Goal: Task Accomplishment & Management: Manage account settings

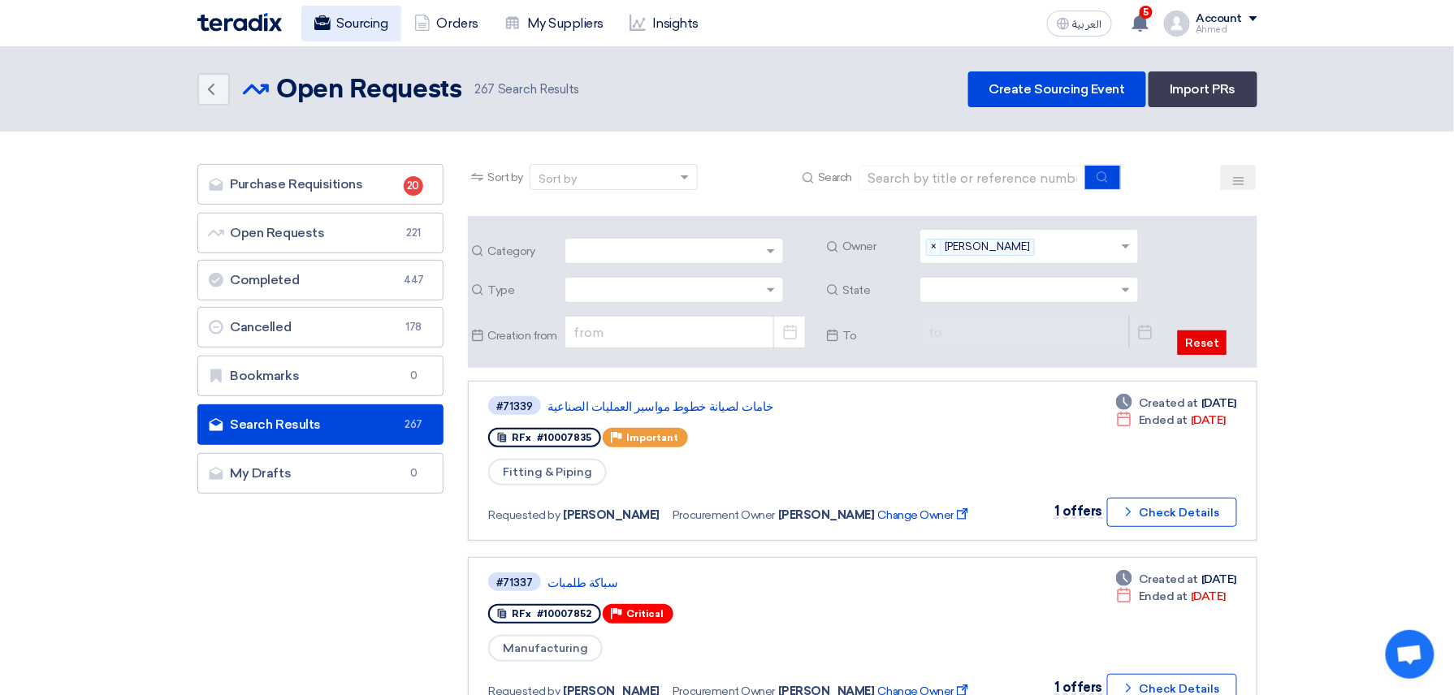
drag, startPoint x: 332, startPoint y: 33, endPoint x: 375, endPoint y: 32, distance: 43.1
click at [332, 33] on link "Sourcing" at bounding box center [351, 24] width 100 height 36
click at [361, 29] on link "Sourcing" at bounding box center [351, 24] width 100 height 36
click at [364, 24] on link "Sourcing" at bounding box center [351, 24] width 100 height 36
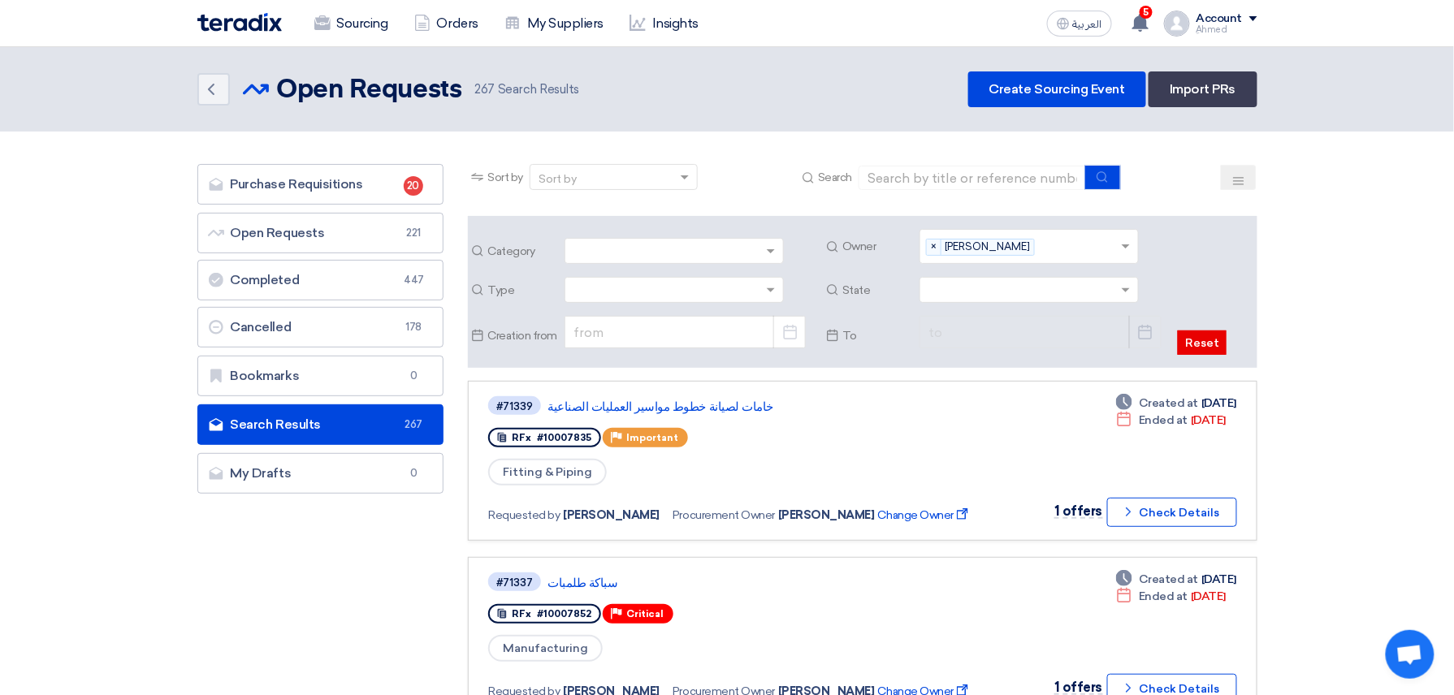
click at [261, 20] on img at bounding box center [239, 22] width 84 height 19
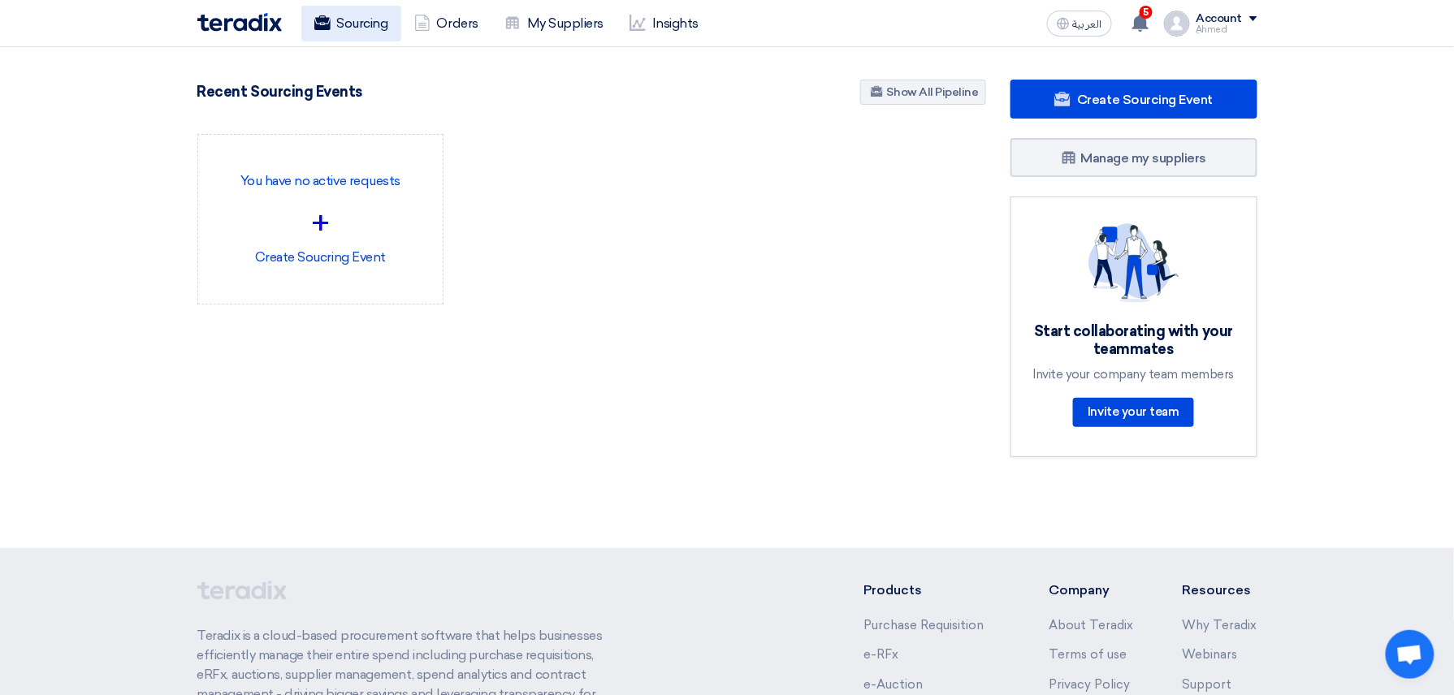
click at [361, 24] on link "Sourcing" at bounding box center [351, 24] width 100 height 36
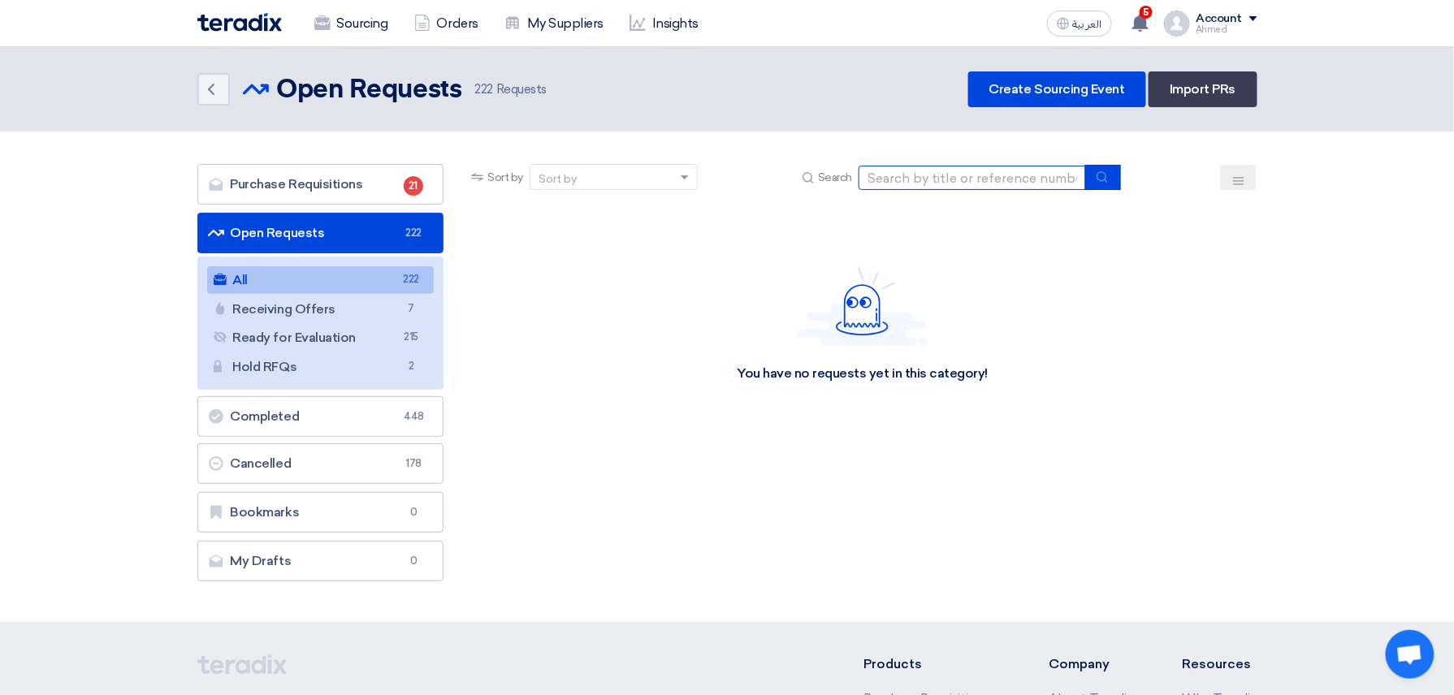
click at [1009, 174] on input at bounding box center [972, 178] width 227 height 24
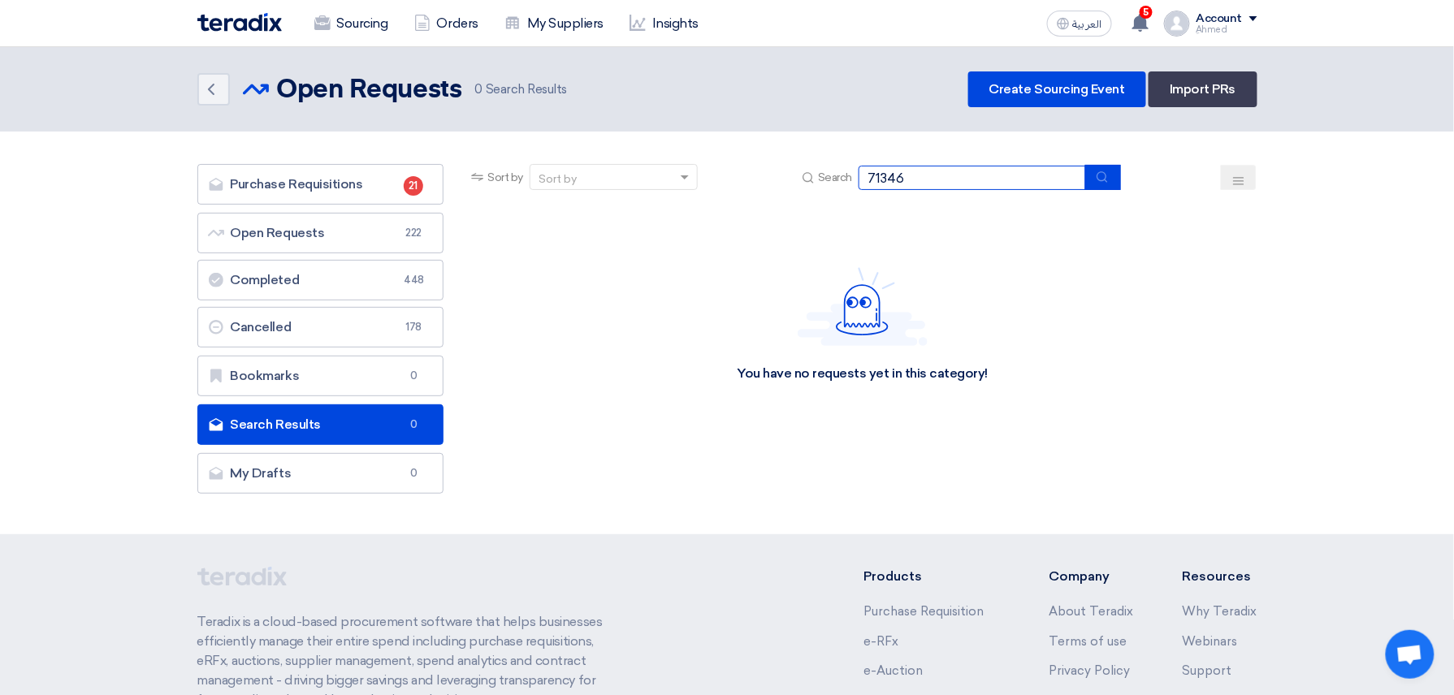
type input "71346"
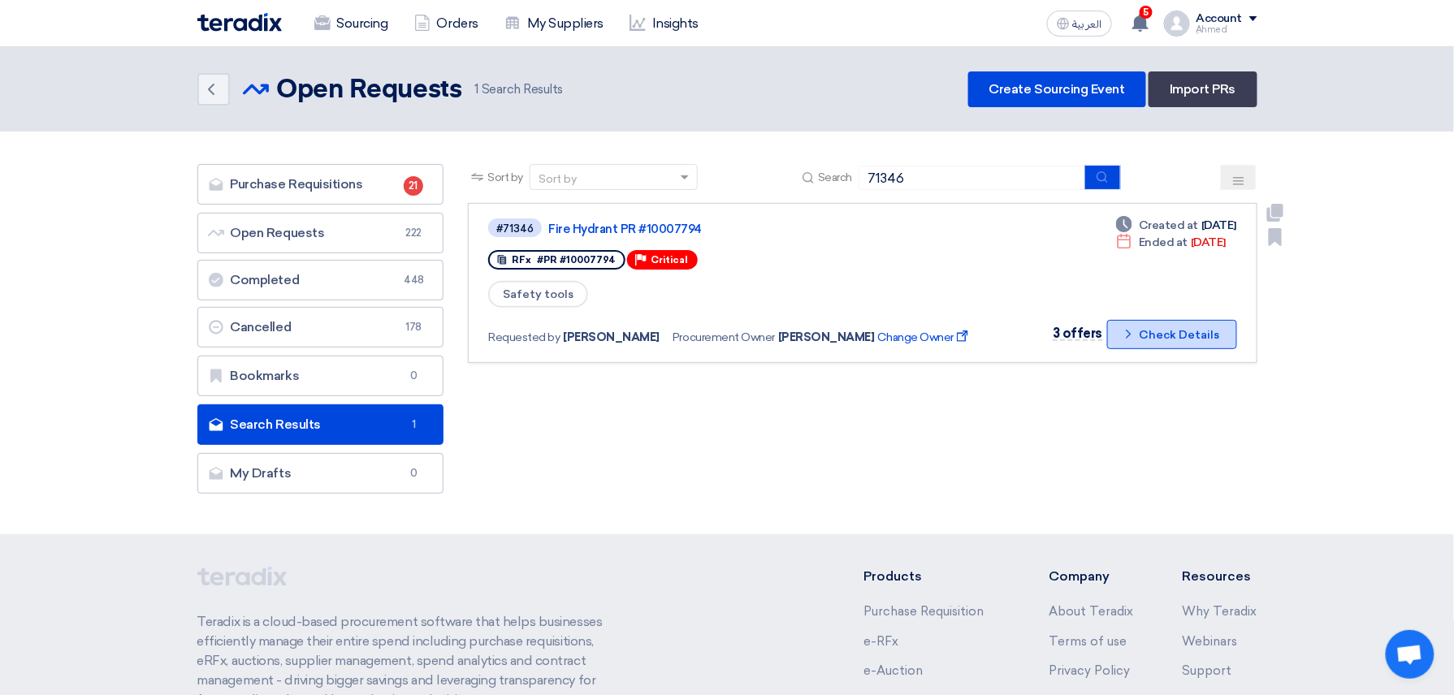
click at [1167, 329] on button "Check details Check Details" at bounding box center [1172, 334] width 130 height 29
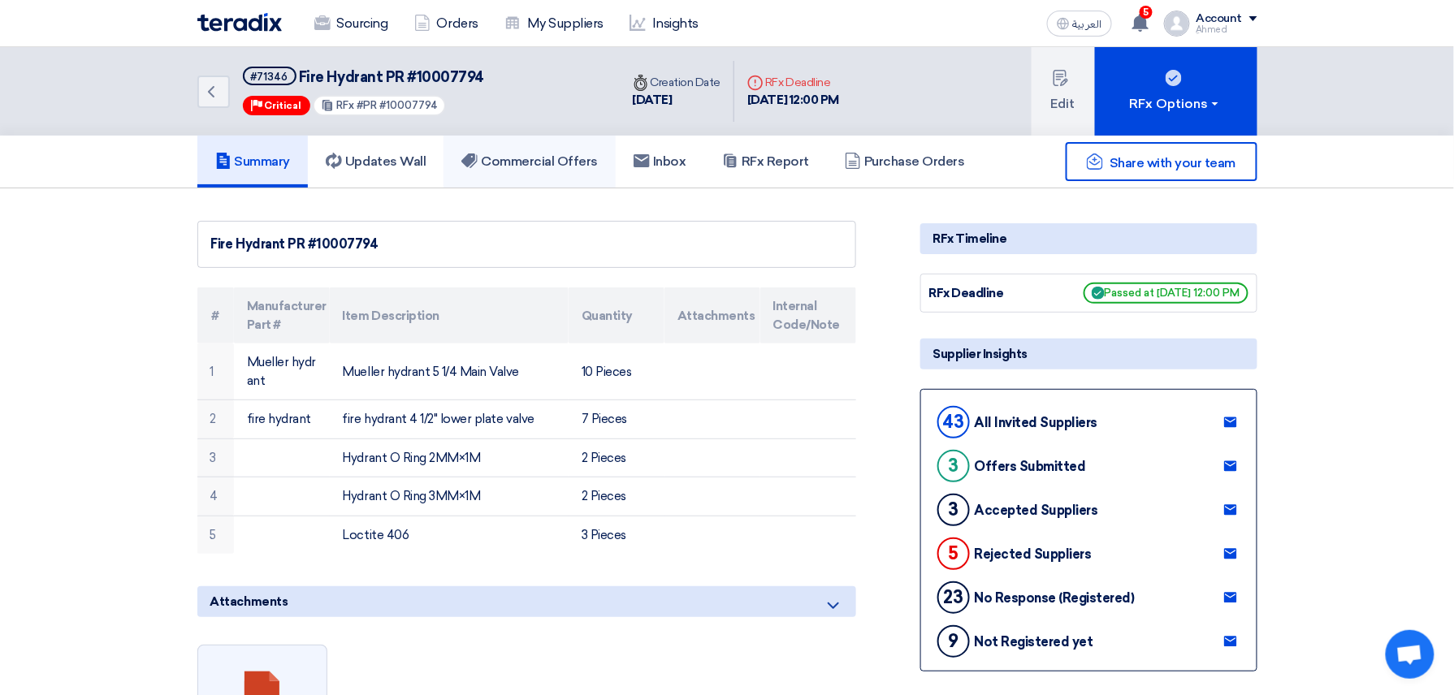
click at [580, 160] on h5 "Commercial Offers" at bounding box center [529, 162] width 136 height 16
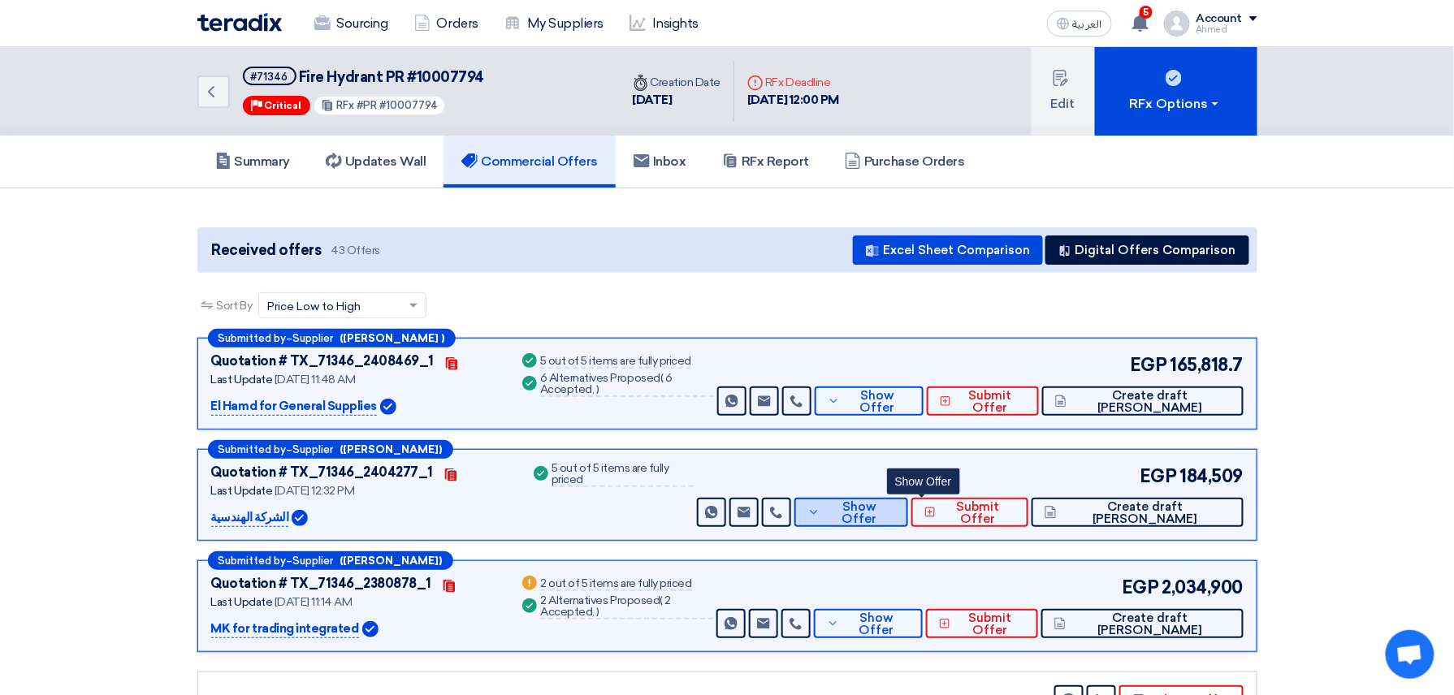
click at [895, 517] on span "Show Offer" at bounding box center [860, 513] width 71 height 24
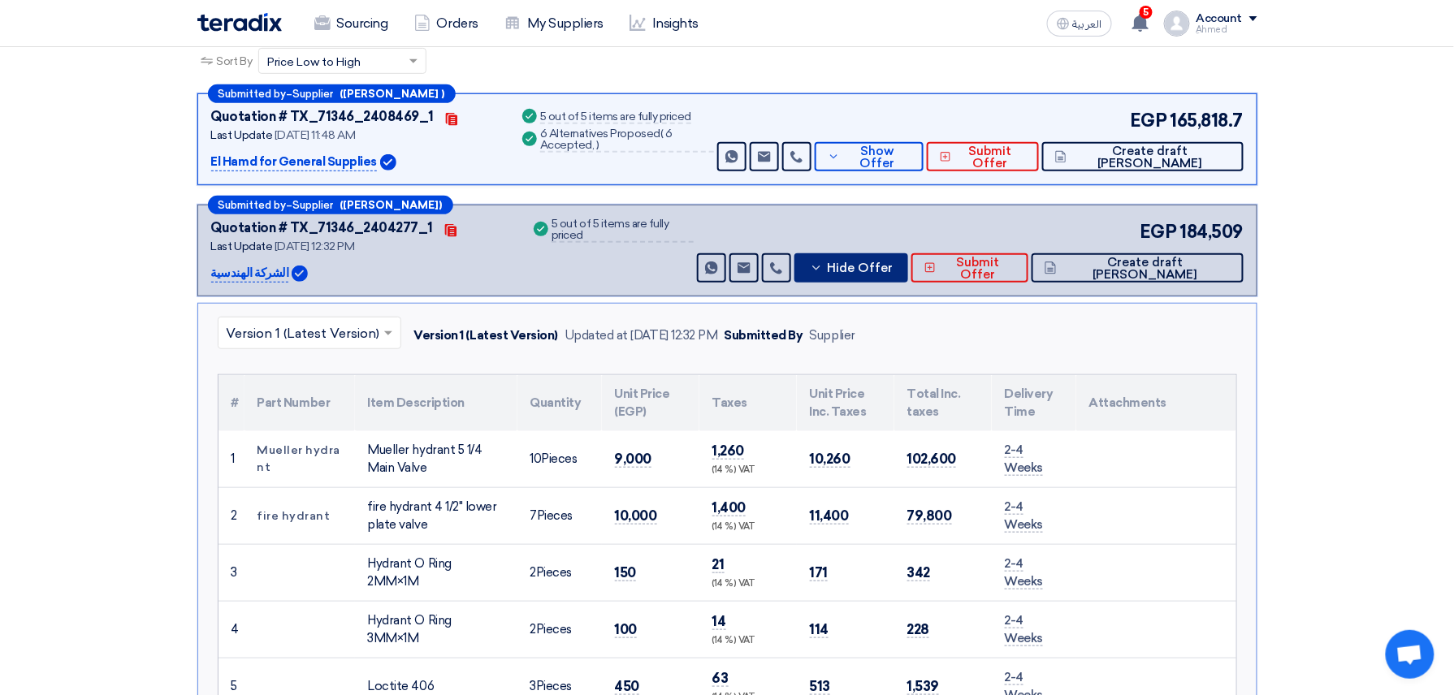
scroll to position [108, 0]
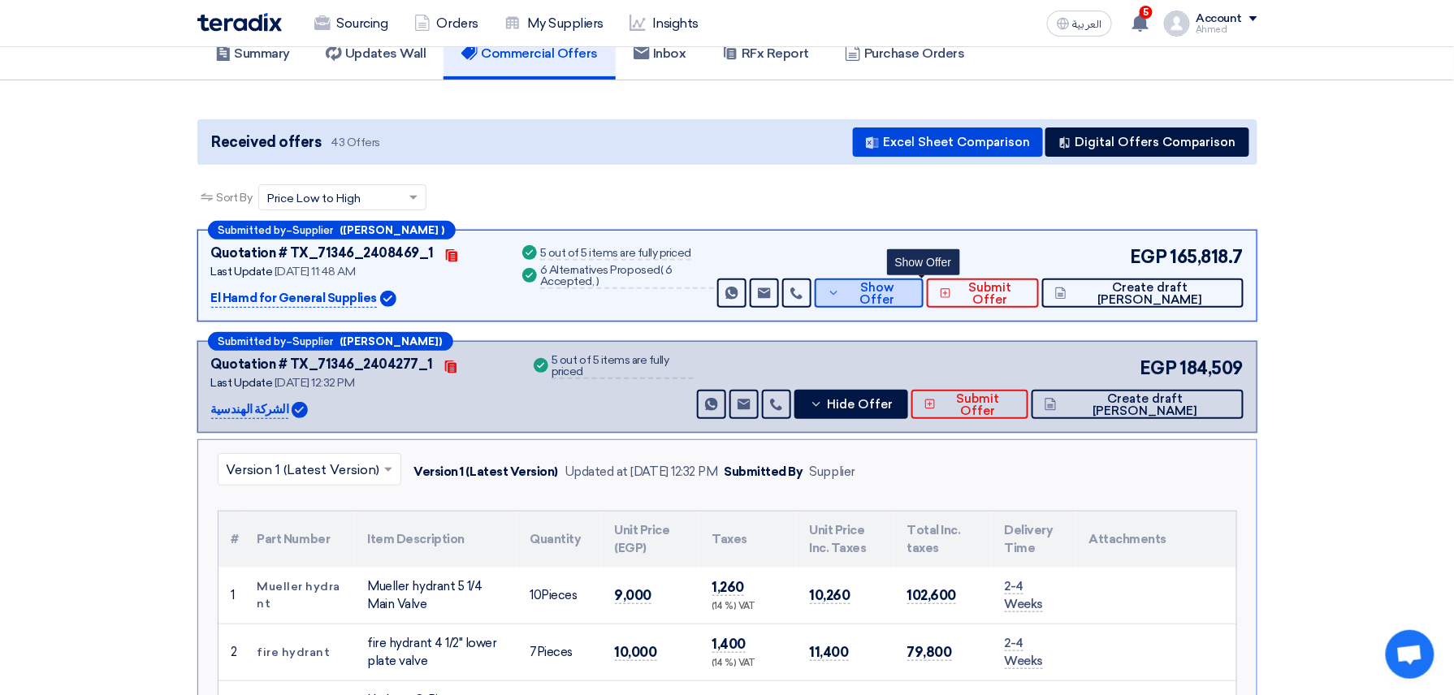
click at [923, 280] on button "Show Offer" at bounding box center [869, 293] width 108 height 29
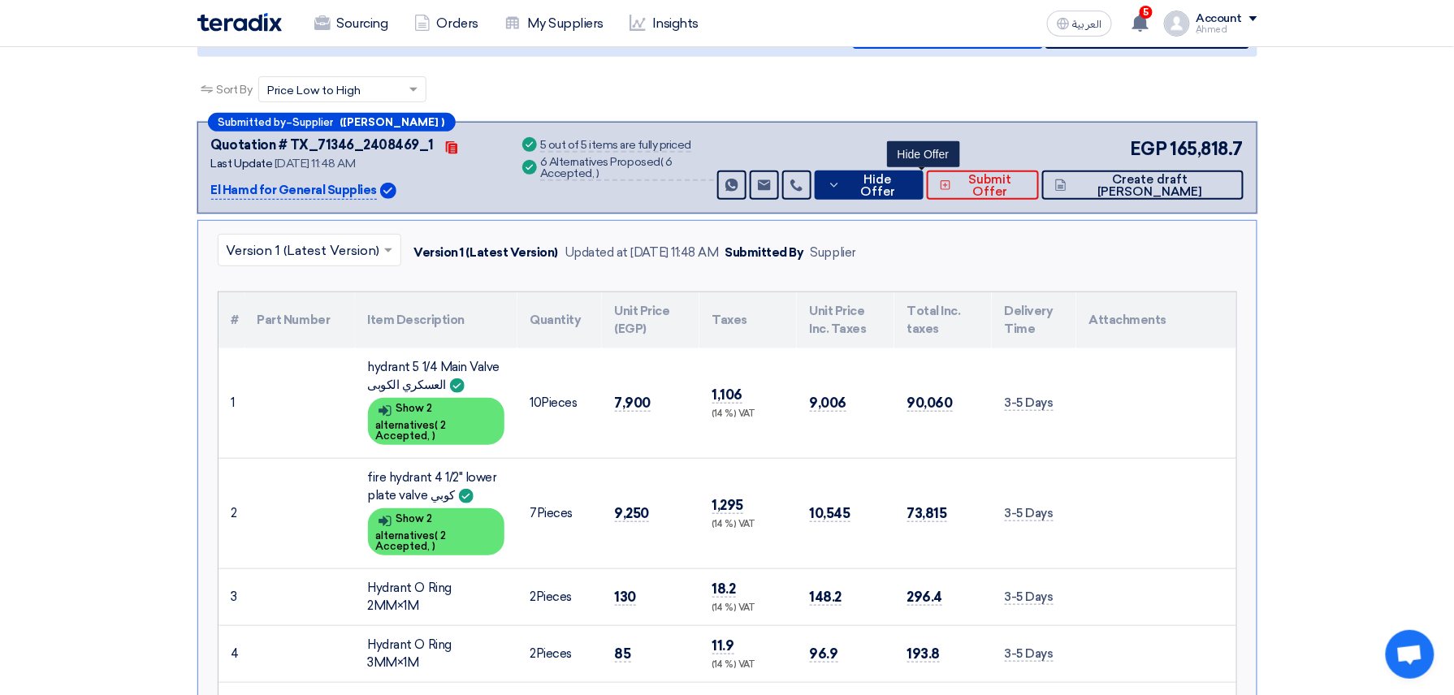
scroll to position [0, 0]
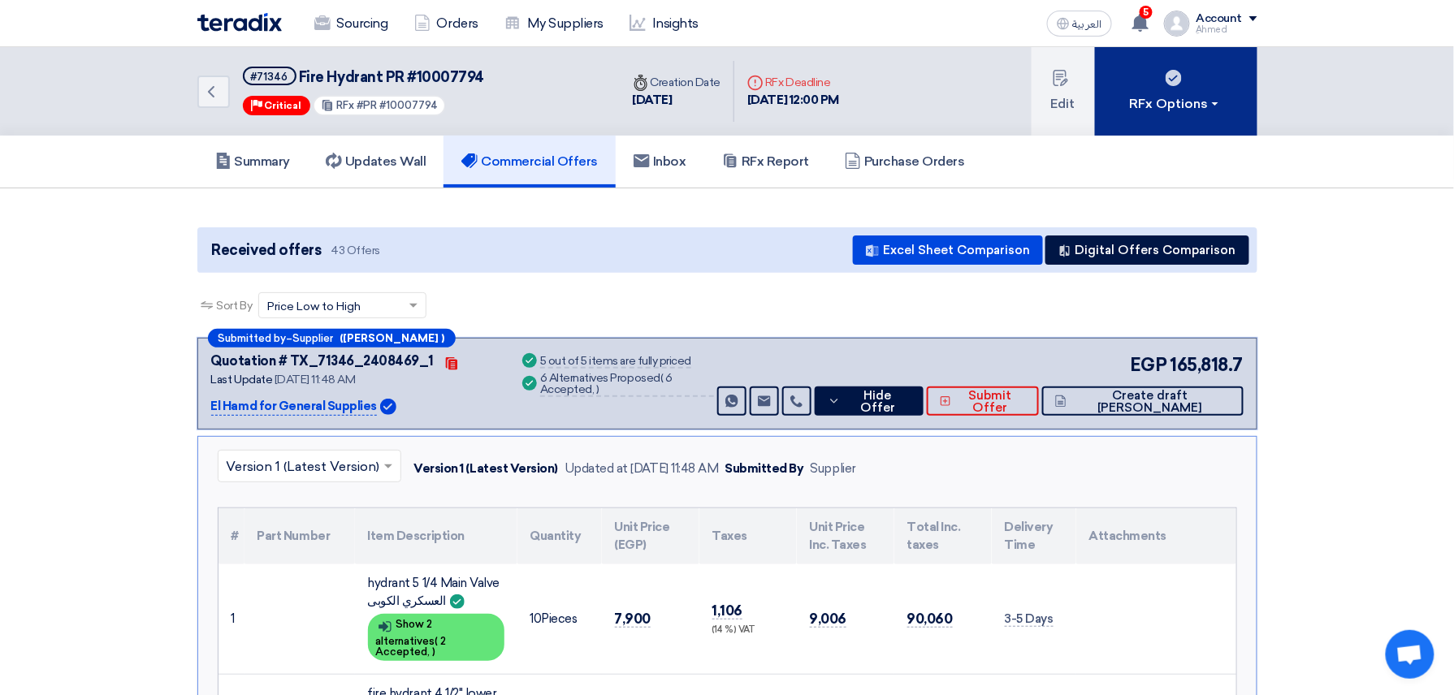
click at [1142, 112] on button "RFx Options" at bounding box center [1176, 91] width 162 height 89
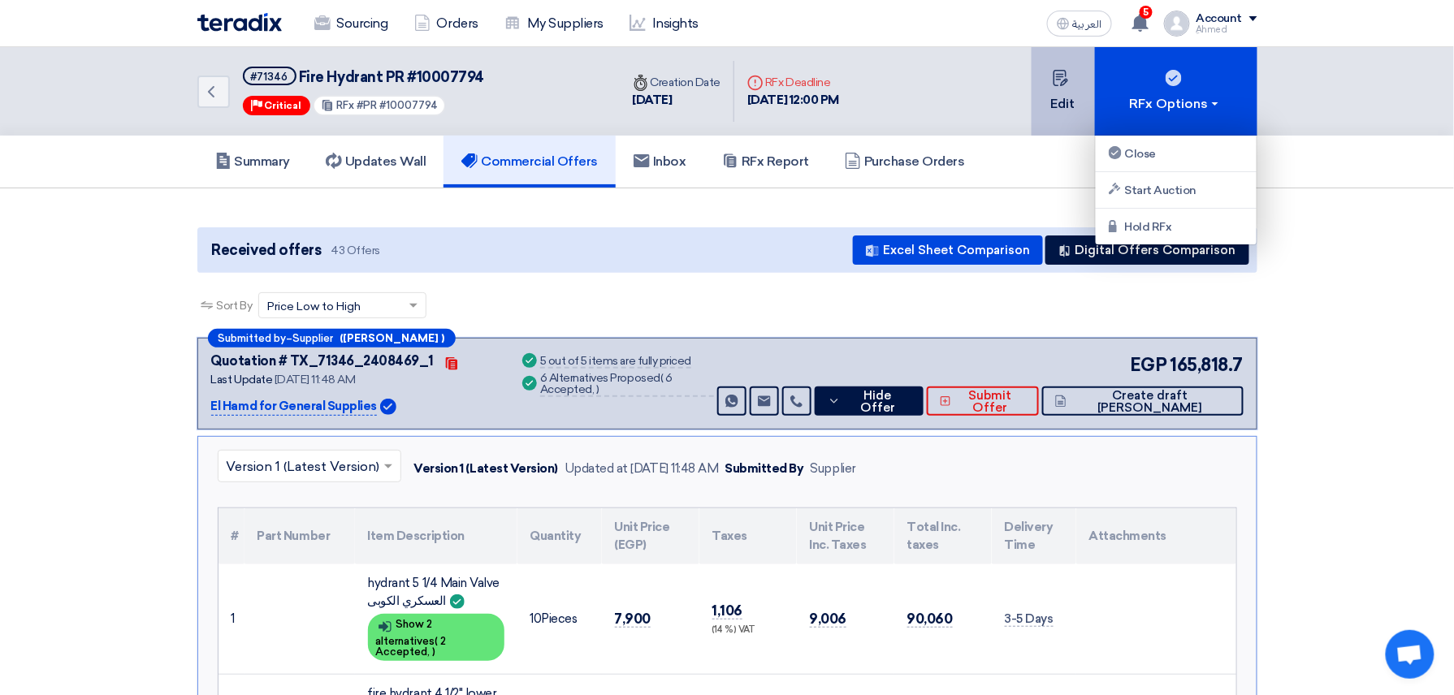
click at [1067, 108] on button "Edit" at bounding box center [1063, 91] width 63 height 89
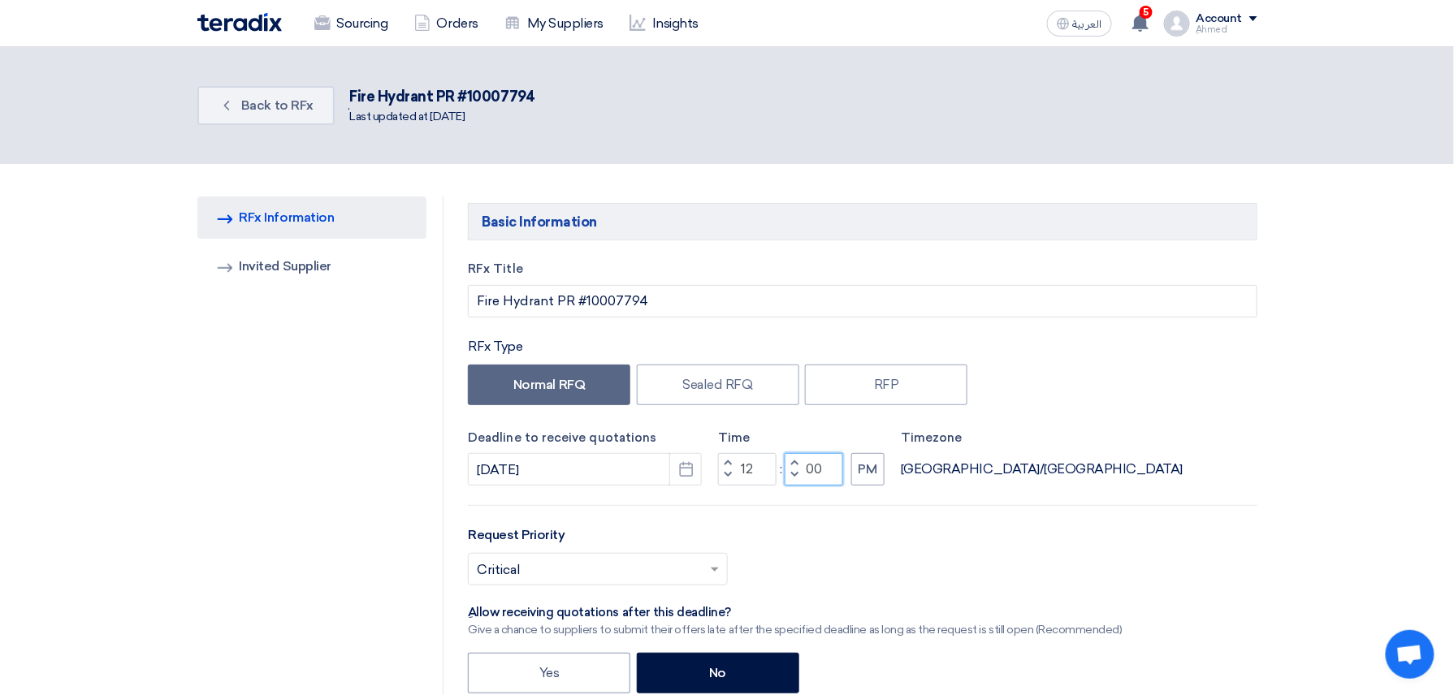
click at [822, 465] on input "00" at bounding box center [814, 469] width 58 height 32
drag, startPoint x: 826, startPoint y: 474, endPoint x: 781, endPoint y: 476, distance: 45.5
click at [781, 476] on div "Increment hours 12 Decrement hours : Increment minutes 00 Decrement minutes PM" at bounding box center [801, 469] width 167 height 32
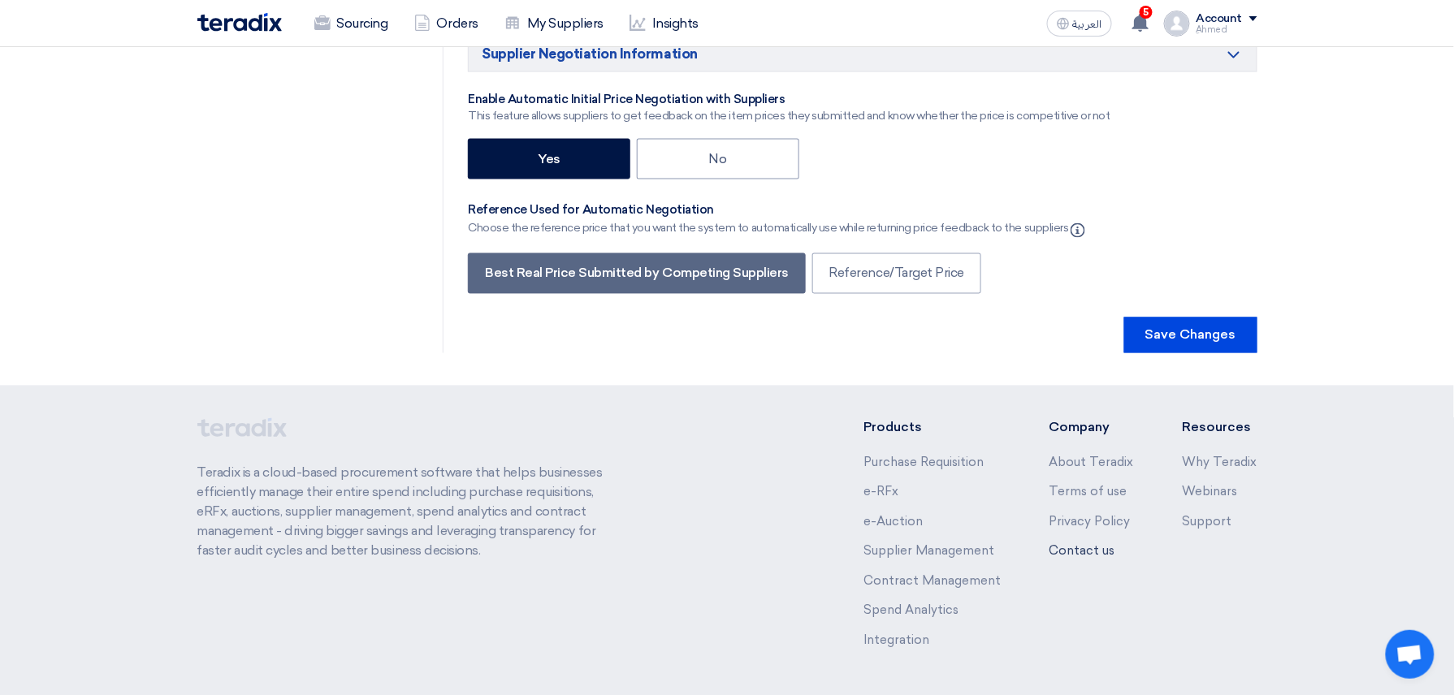
scroll to position [3160, 0]
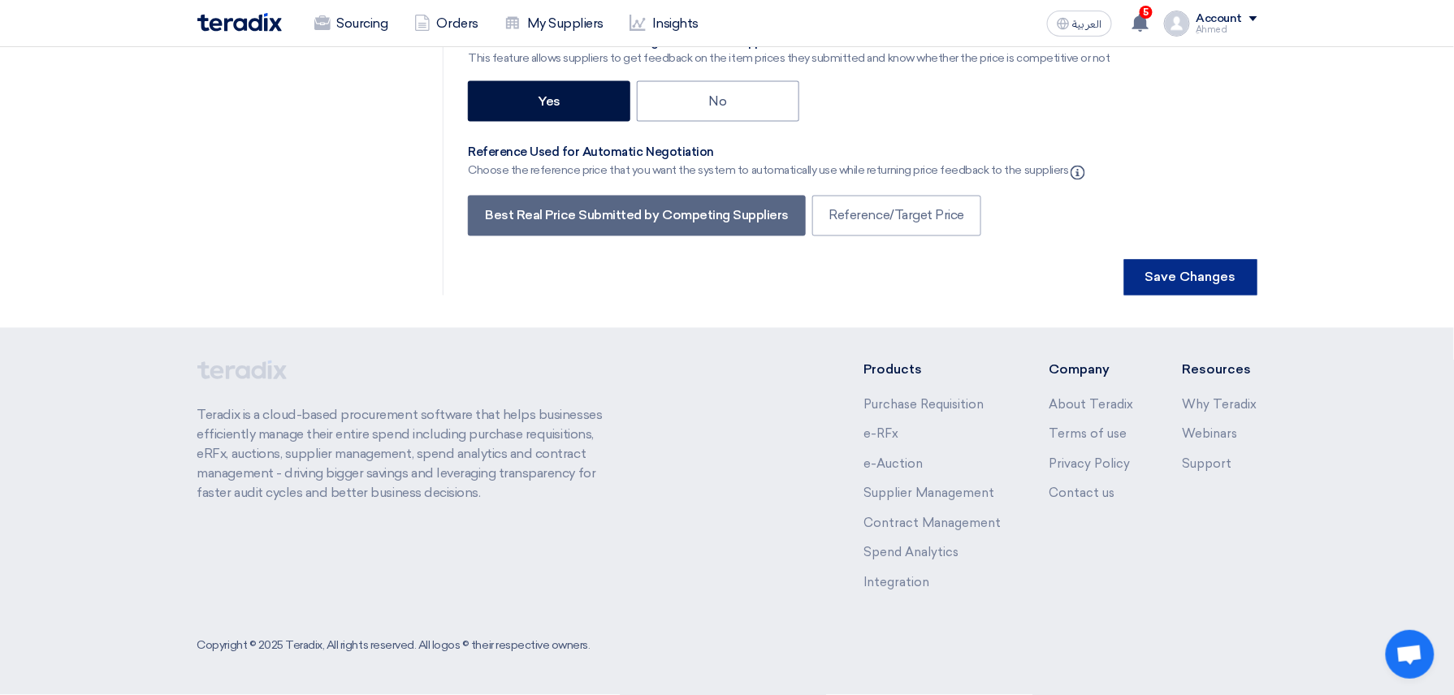
type input "20"
drag, startPoint x: 1179, startPoint y: 278, endPoint x: 1188, endPoint y: 281, distance: 8.7
click at [1179, 278] on button "Save Changes" at bounding box center [1190, 278] width 133 height 36
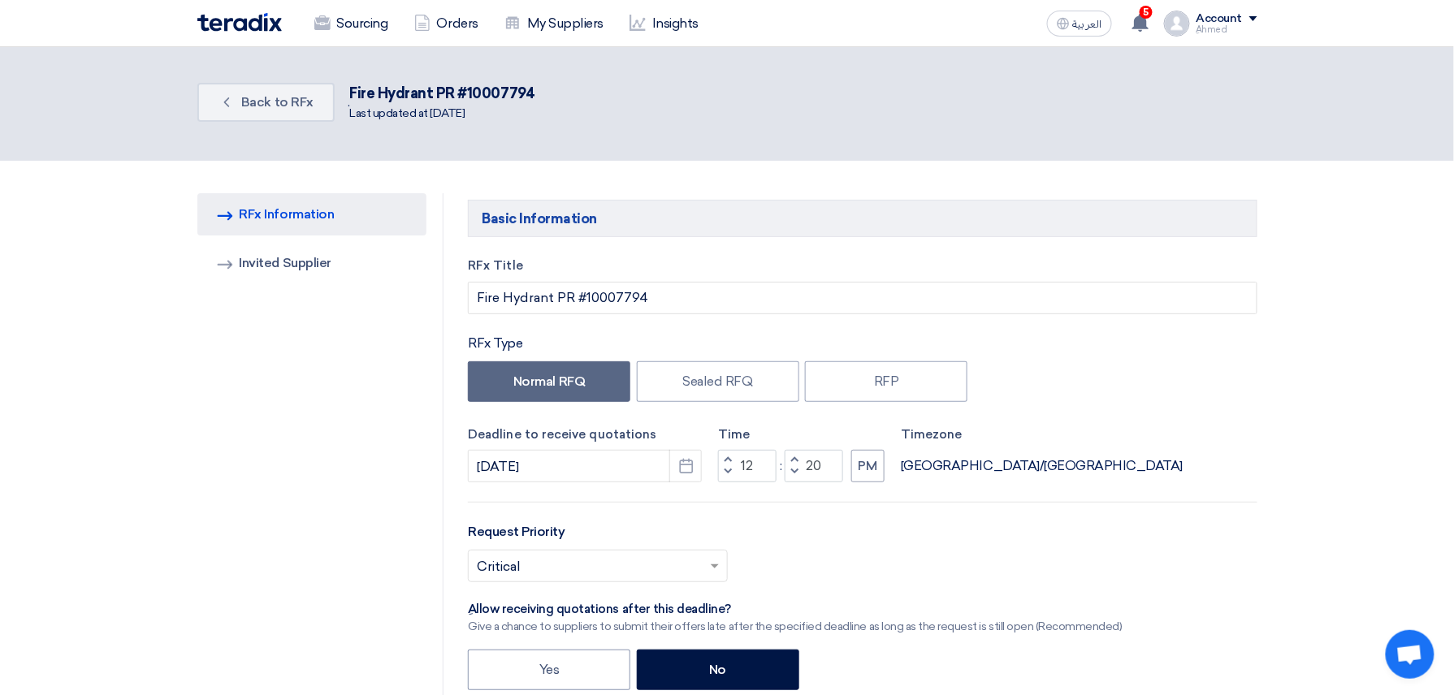
scroll to position [0, 0]
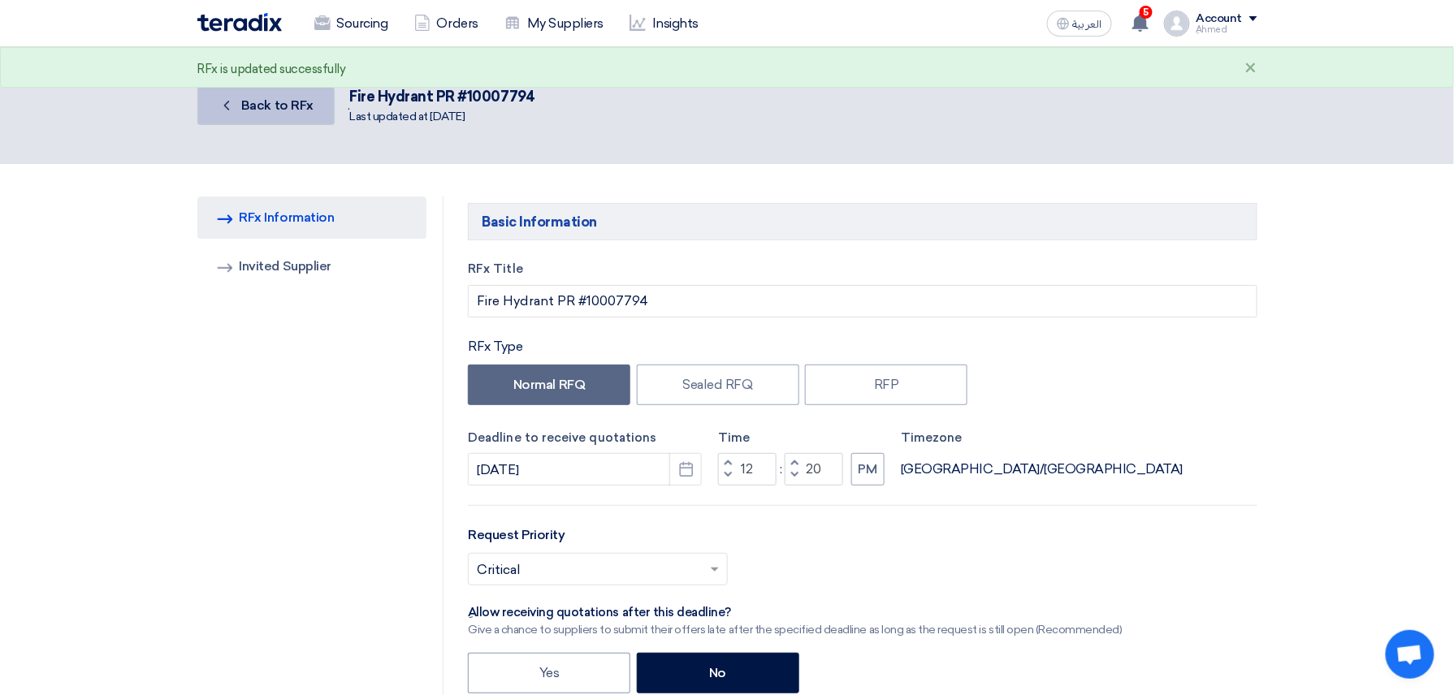
click at [315, 110] on link "Back Back to RFx" at bounding box center [265, 105] width 137 height 39
